Goal: Task Accomplishment & Management: Complete application form

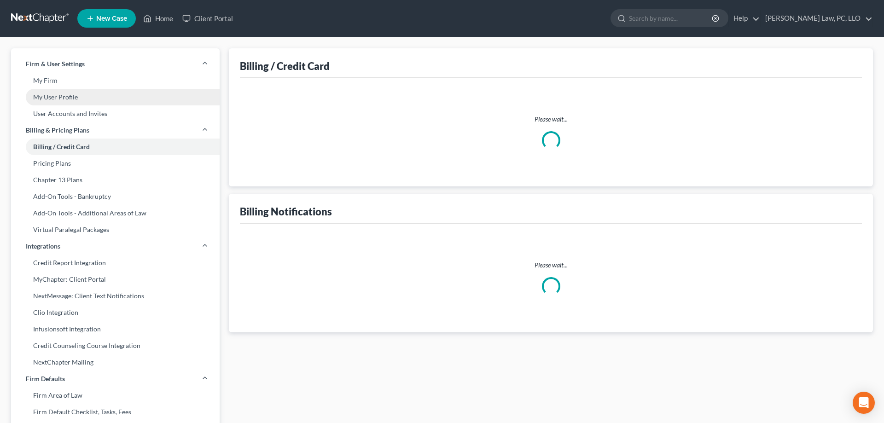
select select "30"
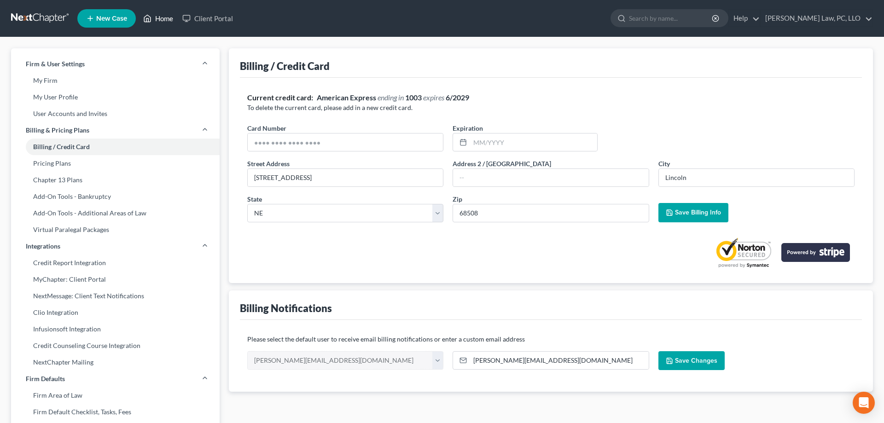
click at [153, 20] on link "Home" at bounding box center [158, 18] width 39 height 17
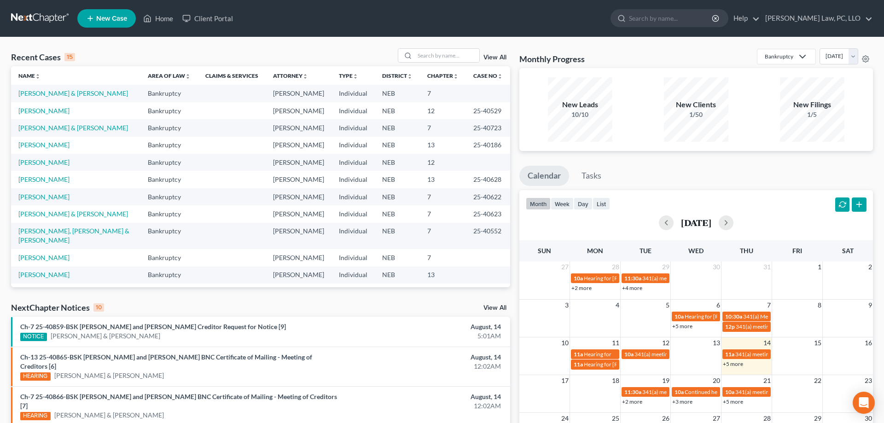
click at [115, 15] on span "New Case" at bounding box center [111, 18] width 31 height 7
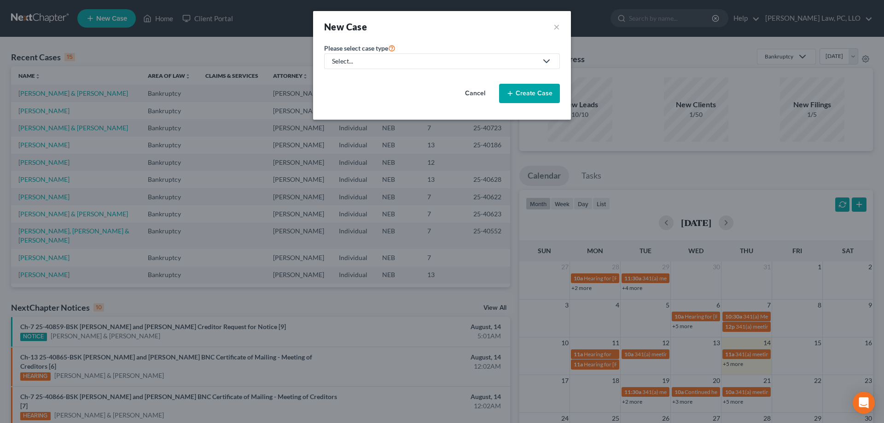
click at [404, 67] on link "Select..." at bounding box center [442, 61] width 236 height 16
click at [379, 80] on div "Bankruptcy" at bounding box center [377, 79] width 88 height 9
select select "48"
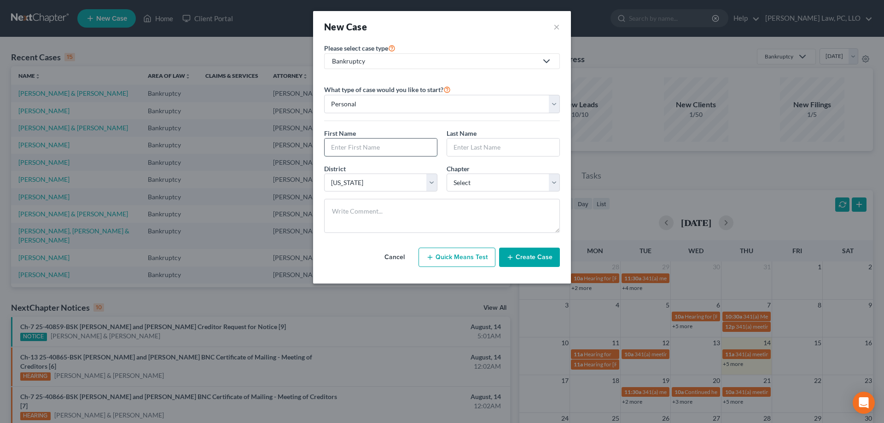
click at [388, 150] on input "text" at bounding box center [380, 147] width 112 height 17
type input "h"
type input "[PERSON_NAME]"
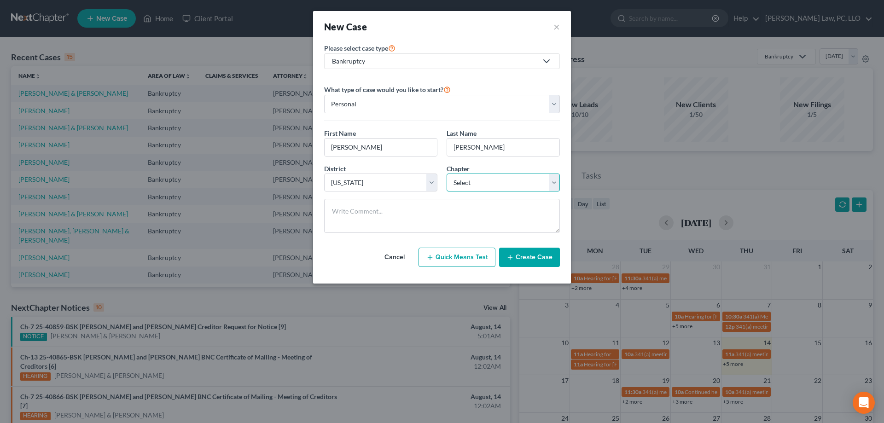
select select "3"
click option "13" at bounding box center [0, 0] width 0 height 0
click at [525, 252] on button "Create Case" at bounding box center [529, 257] width 61 height 19
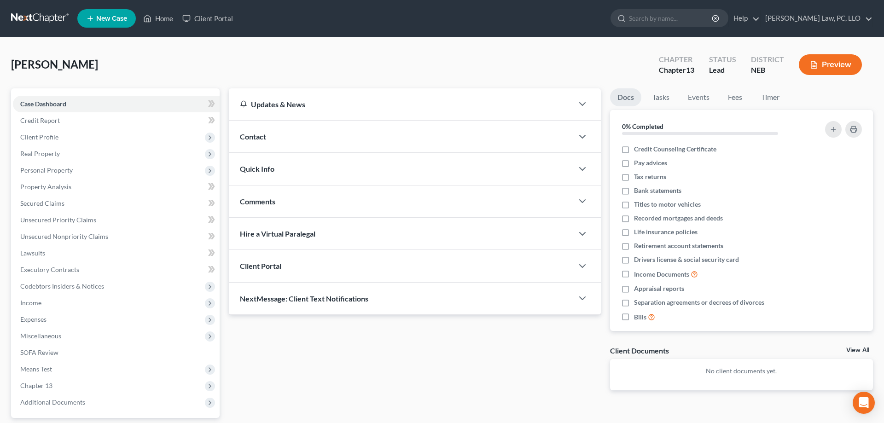
click at [445, 260] on div "Client Portal" at bounding box center [401, 266] width 344 height 32
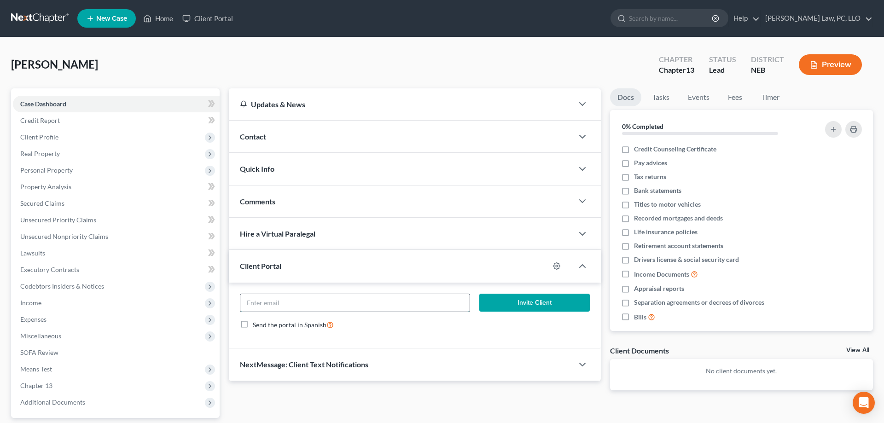
click at [406, 299] on input "email" at bounding box center [354, 302] width 229 height 17
paste input "[PERSON_NAME] <[EMAIL_ADDRESS][DOMAIN_NAME]>"
type input "[EMAIL_ADDRESS][DOMAIN_NAME]"
click at [522, 299] on button "Invite Client" at bounding box center [534, 303] width 110 height 18
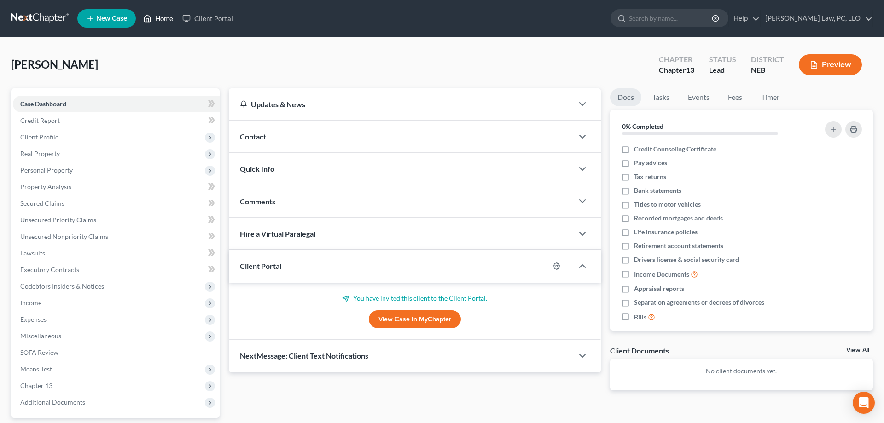
click at [163, 17] on link "Home" at bounding box center [158, 18] width 39 height 17
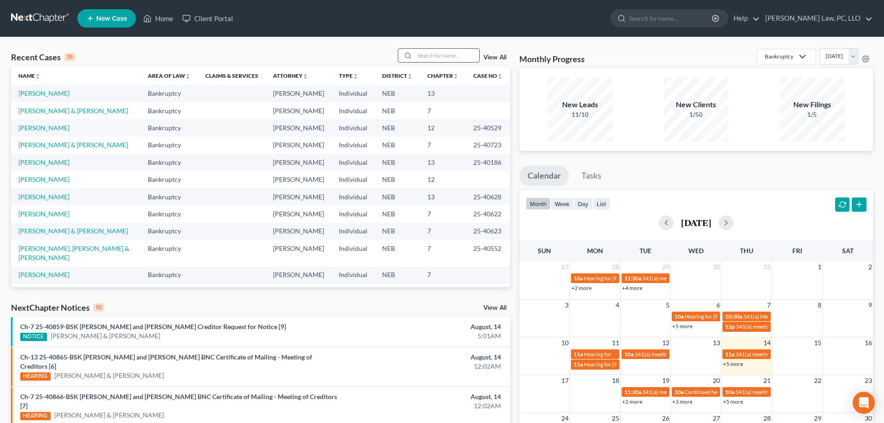
click at [428, 57] on input "search" at bounding box center [447, 55] width 64 height 13
type input "[PERSON_NAME]"
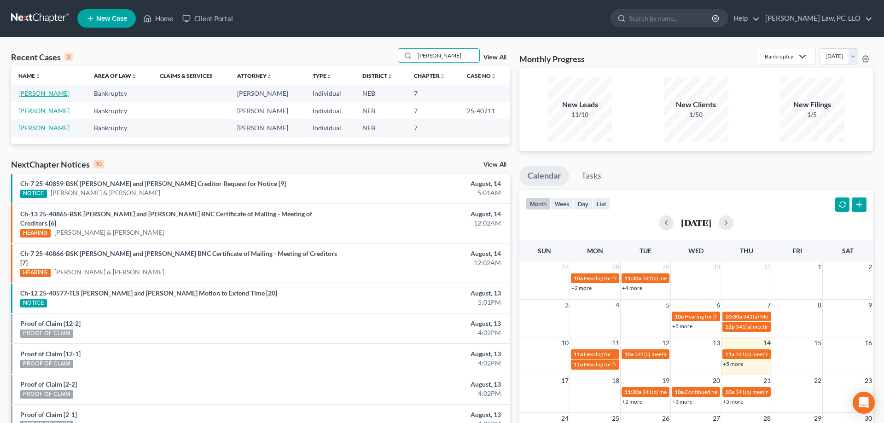
click at [37, 95] on link "[PERSON_NAME]" at bounding box center [43, 93] width 51 height 8
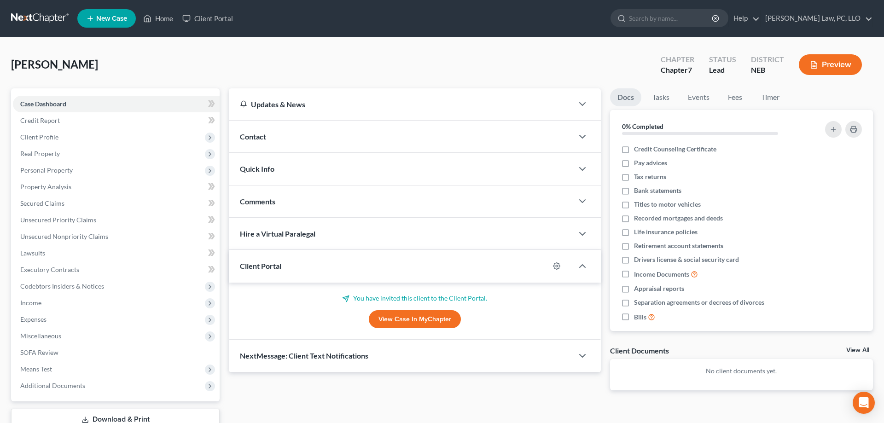
click at [339, 350] on div "NextMessage: Client Text Notifications" at bounding box center [401, 356] width 344 height 32
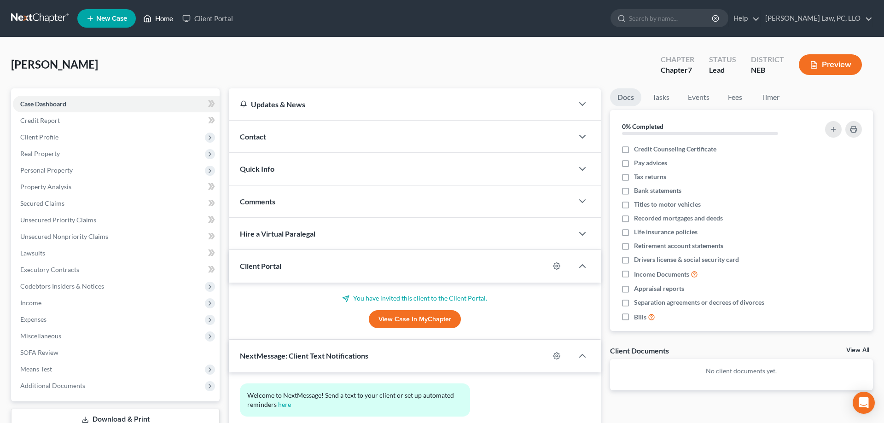
click at [168, 21] on link "Home" at bounding box center [158, 18] width 39 height 17
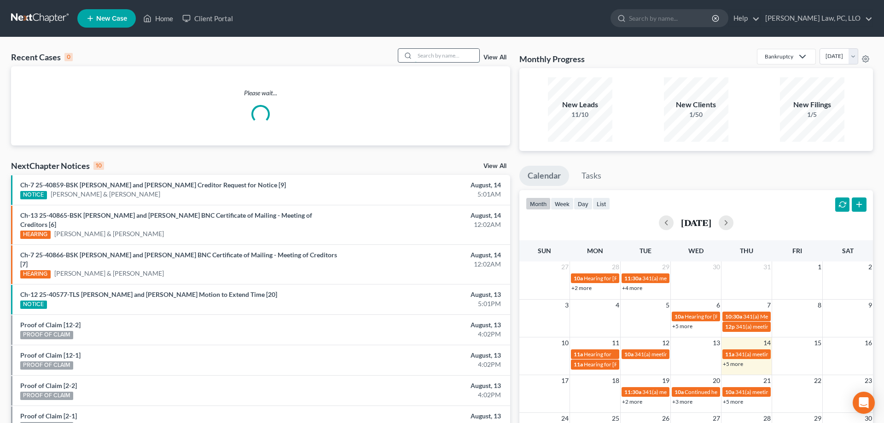
click at [425, 57] on input "search" at bounding box center [447, 55] width 64 height 13
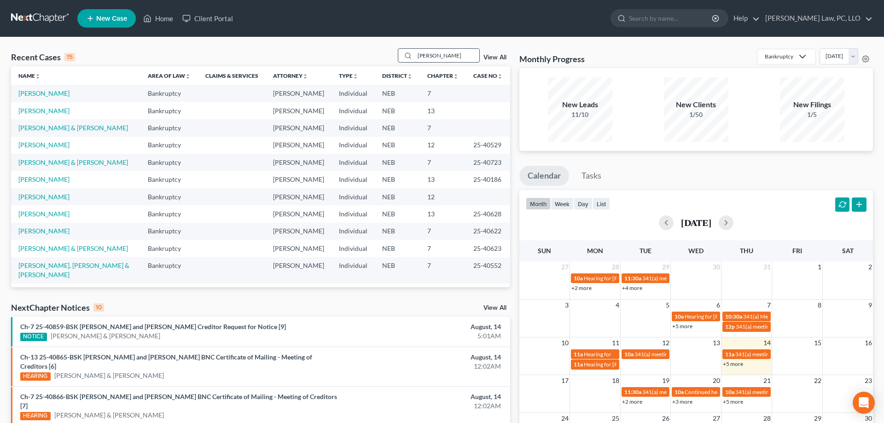
type input "[PERSON_NAME]"
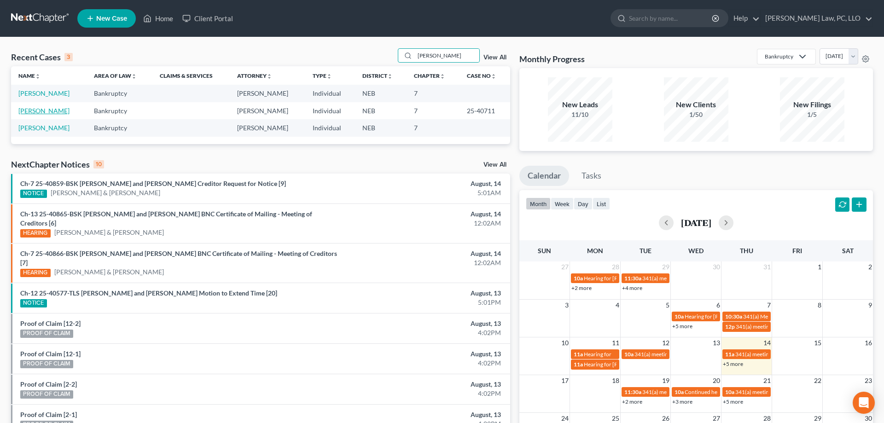
click at [50, 112] on link "[PERSON_NAME]" at bounding box center [43, 111] width 51 height 8
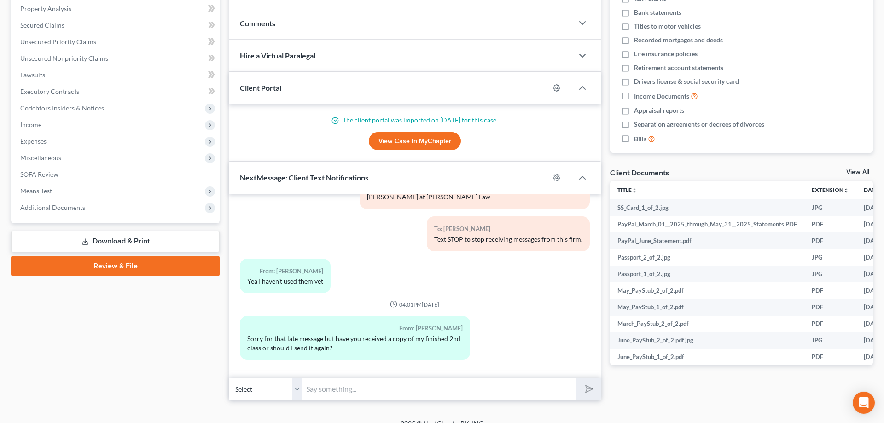
scroll to position [190, 0]
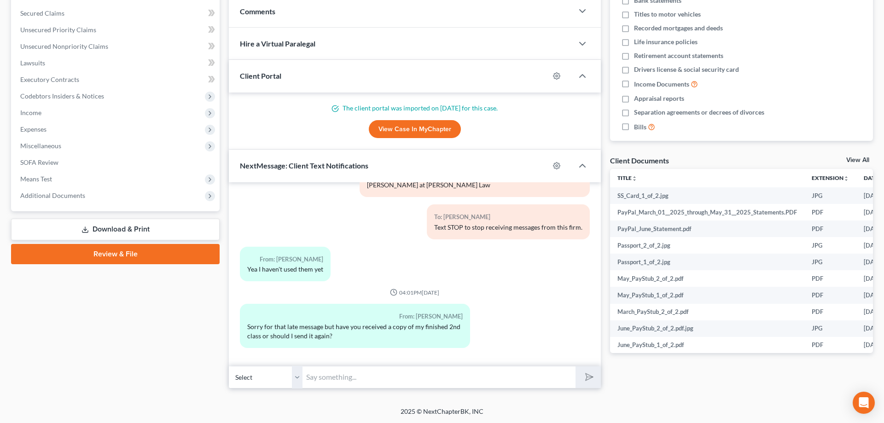
click at [441, 372] on input "text" at bounding box center [438, 377] width 273 height 23
type input "yes received"
click at [594, 376] on button "submit" at bounding box center [587, 377] width 25 height 22
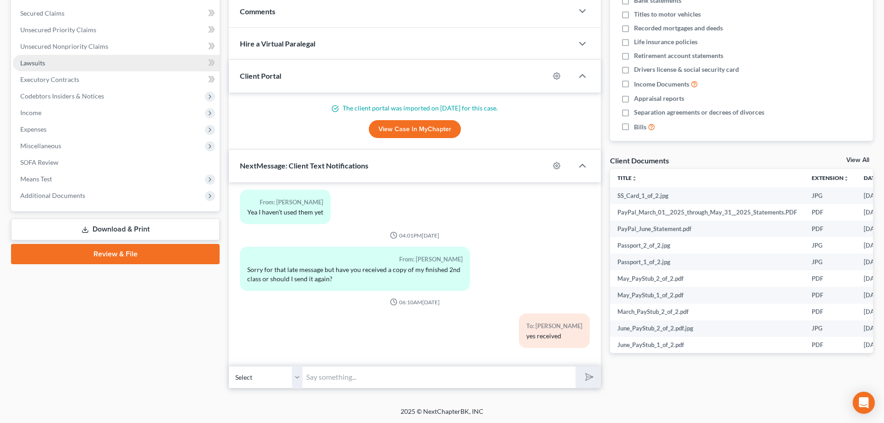
scroll to position [0, 0]
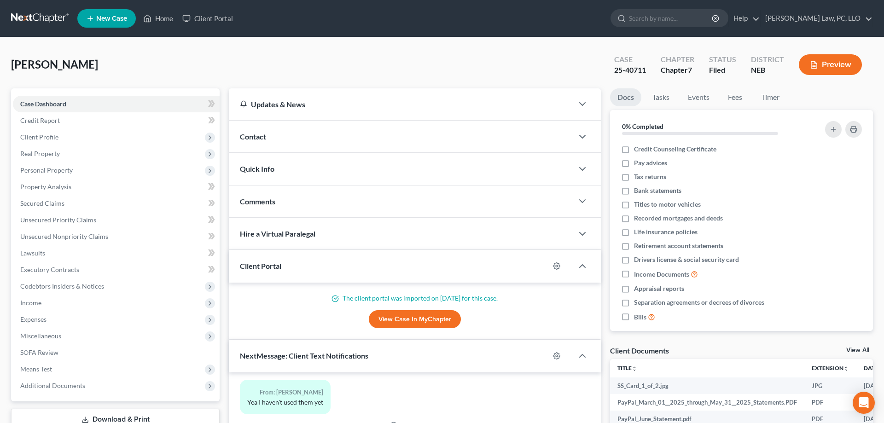
click at [164, 27] on ul "New Case Home Client Portal - No Result - See all results Or Press Enter... Hel…" at bounding box center [474, 18] width 795 height 24
click at [160, 20] on link "Home" at bounding box center [158, 18] width 39 height 17
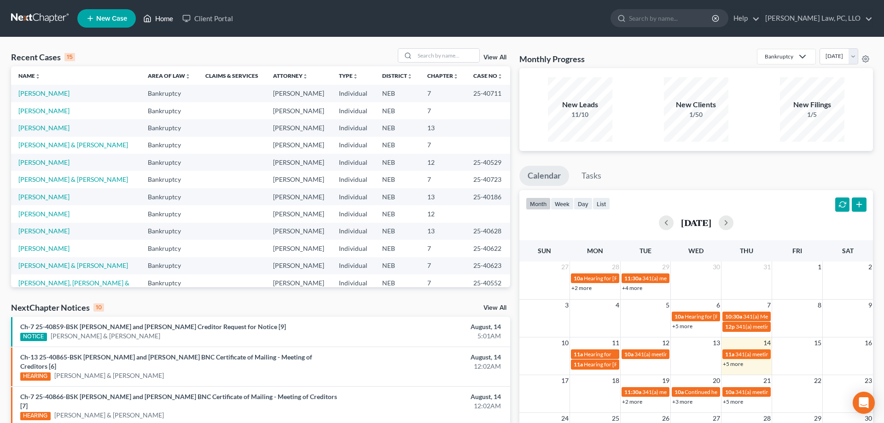
click at [153, 16] on link "Home" at bounding box center [158, 18] width 39 height 17
click at [114, 19] on span "New Case" at bounding box center [111, 18] width 31 height 7
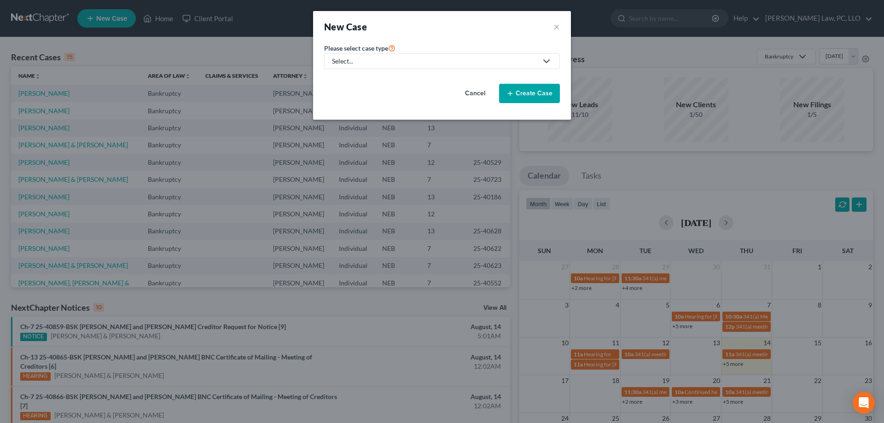
click at [380, 64] on div "Select..." at bounding box center [434, 61] width 205 height 9
click at [374, 78] on div "Bankruptcy" at bounding box center [377, 79] width 88 height 9
select select "48"
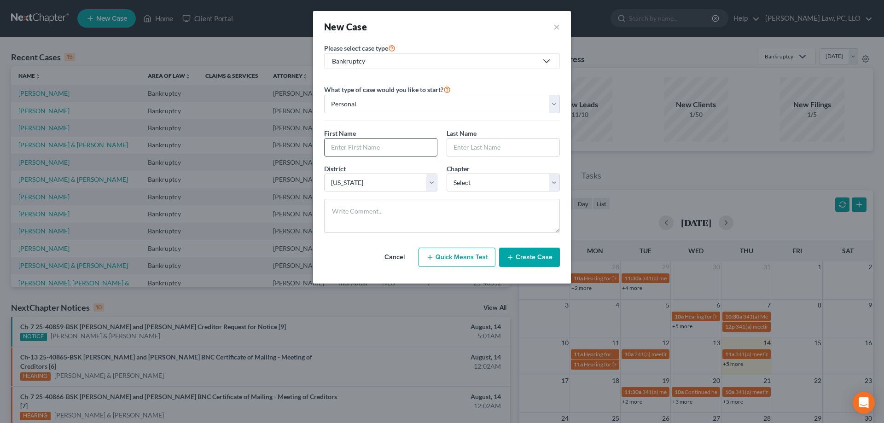
click at [379, 148] on input "text" at bounding box center [380, 147] width 112 height 17
type input "[PERSON_NAME]"
click at [446, 174] on select "Select 7 11 12 13" at bounding box center [502, 183] width 113 height 18
select select "0"
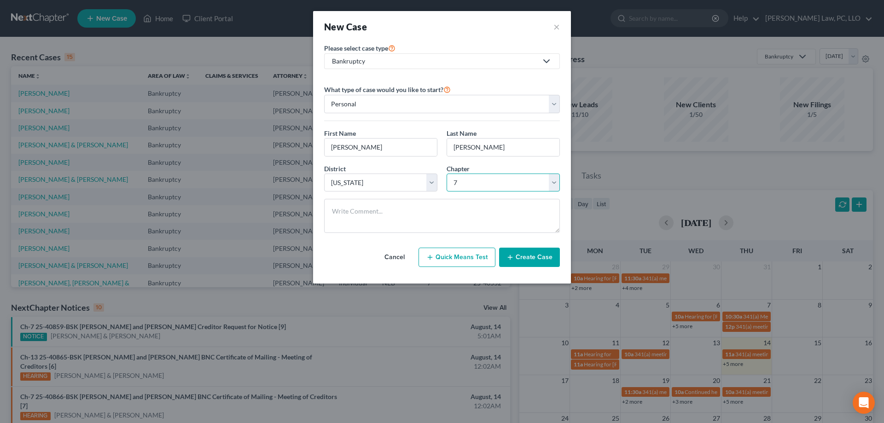
click option "7" at bounding box center [0, 0] width 0 height 0
click at [514, 258] on icon "button" at bounding box center [509, 257] width 7 height 7
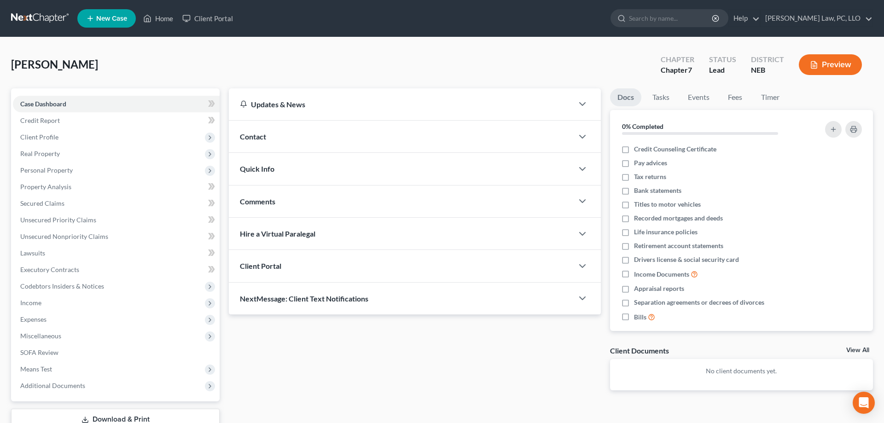
click at [312, 262] on div "Client Portal" at bounding box center [401, 266] width 344 height 32
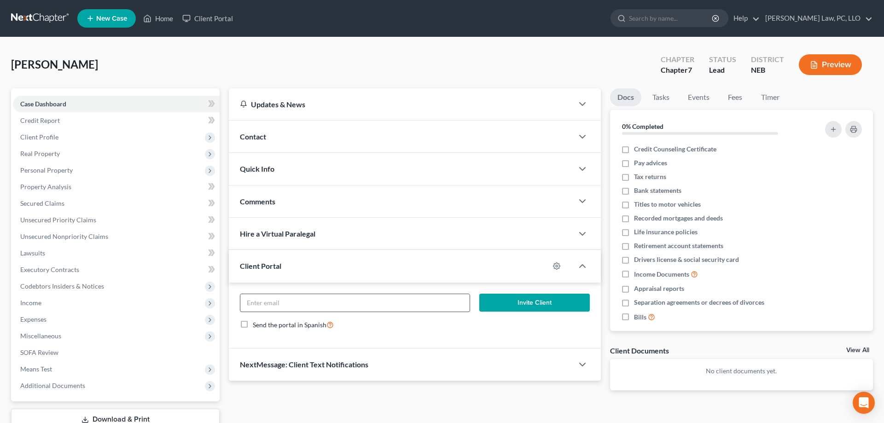
click at [322, 303] on input "email" at bounding box center [354, 302] width 229 height 17
paste input "[PERSON_NAME] <[EMAIL_ADDRESS][DOMAIN_NAME]>"
type input "[EMAIL_ADDRESS][DOMAIN_NAME]"
click at [518, 296] on button "Invite Client" at bounding box center [534, 303] width 110 height 18
